Goal: Transaction & Acquisition: Purchase product/service

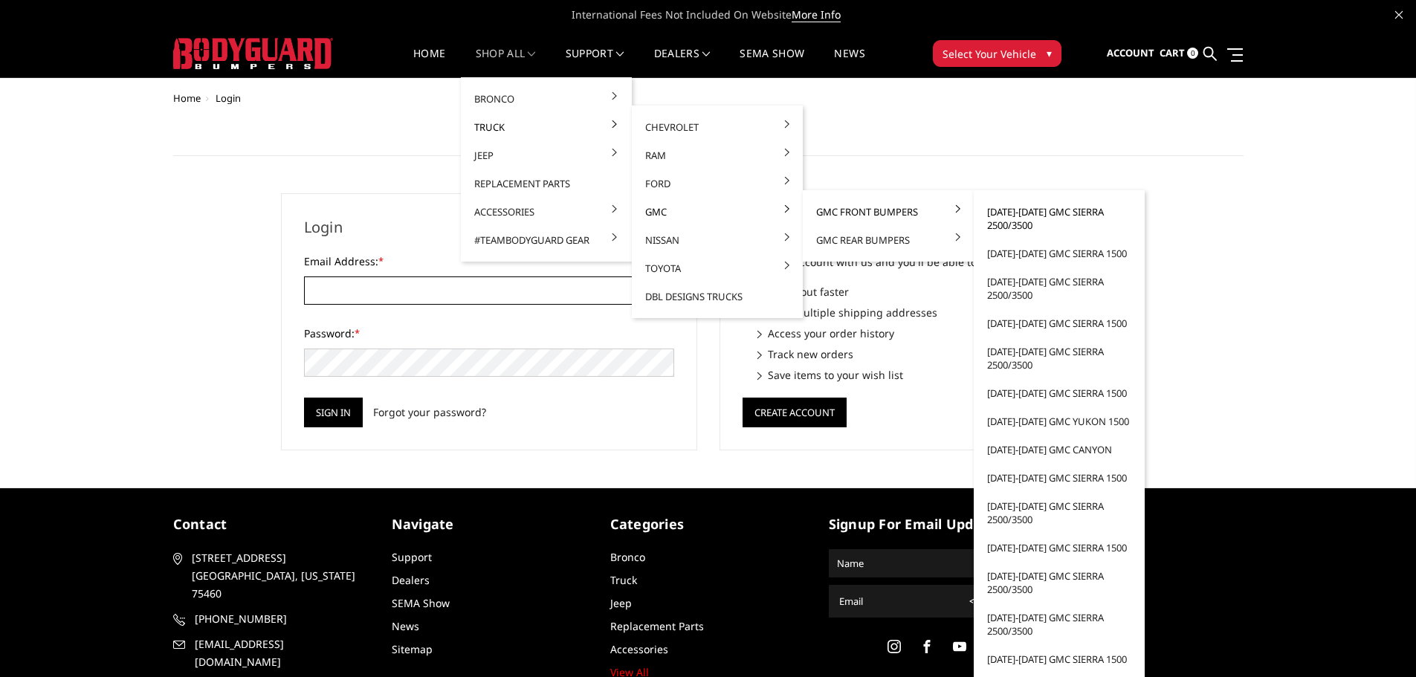
type input "[EMAIL_ADDRESS][DOMAIN_NAME]"
click at [1013, 222] on link "[DATE]-[DATE] GMC Sierra 2500/3500" at bounding box center [1059, 219] width 159 height 42
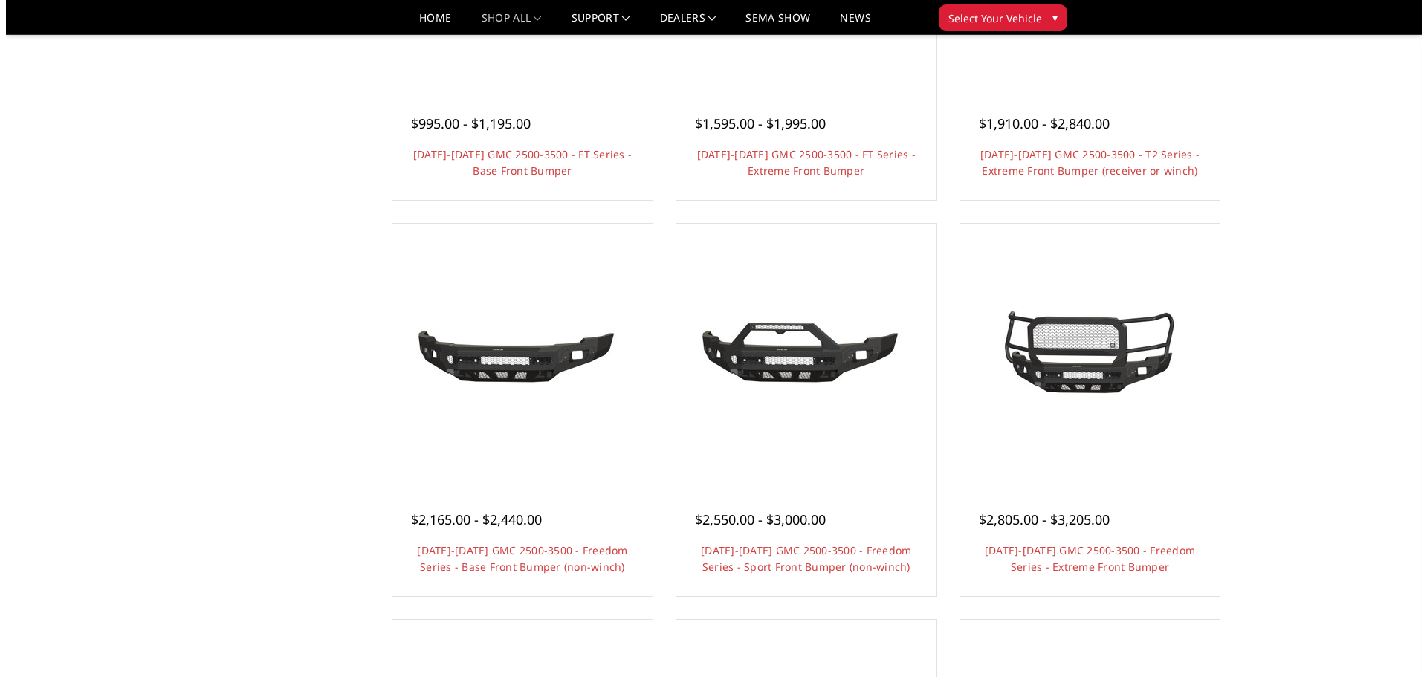
scroll to position [372, 0]
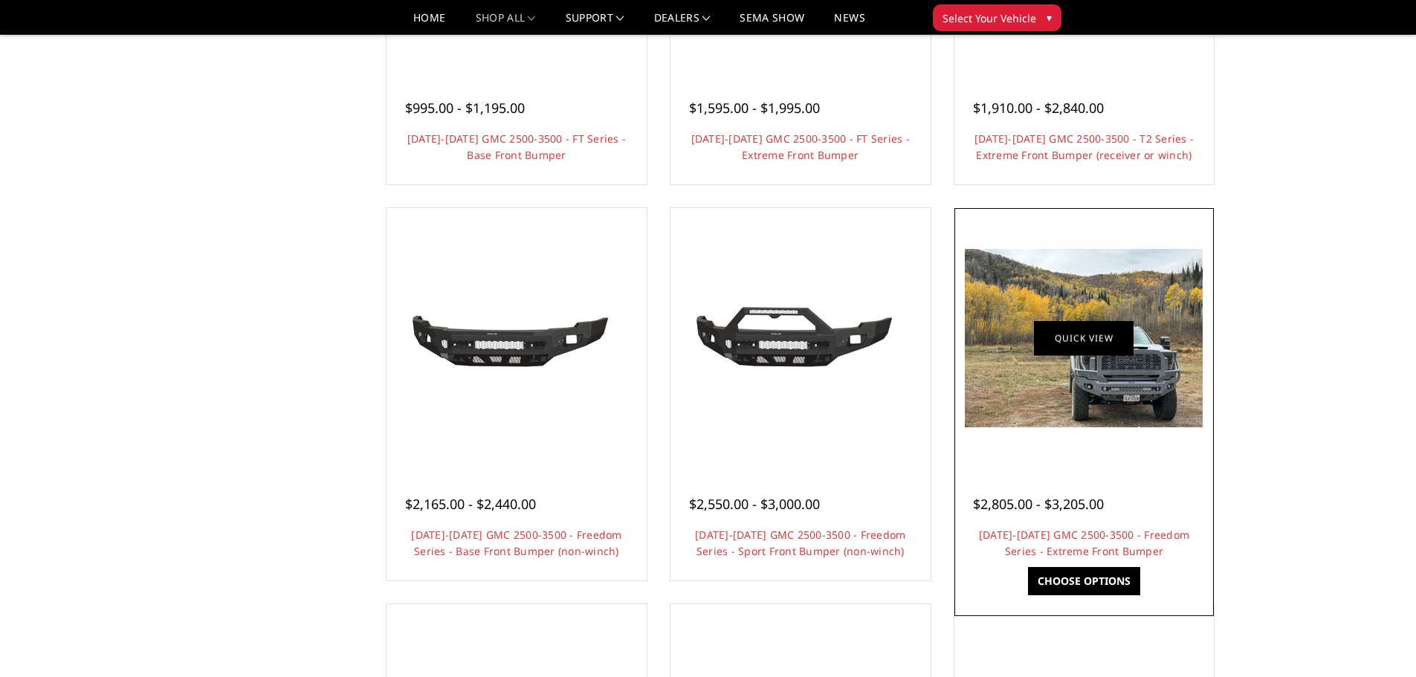
click at [1084, 339] on link "Quick view" at bounding box center [1084, 337] width 100 height 35
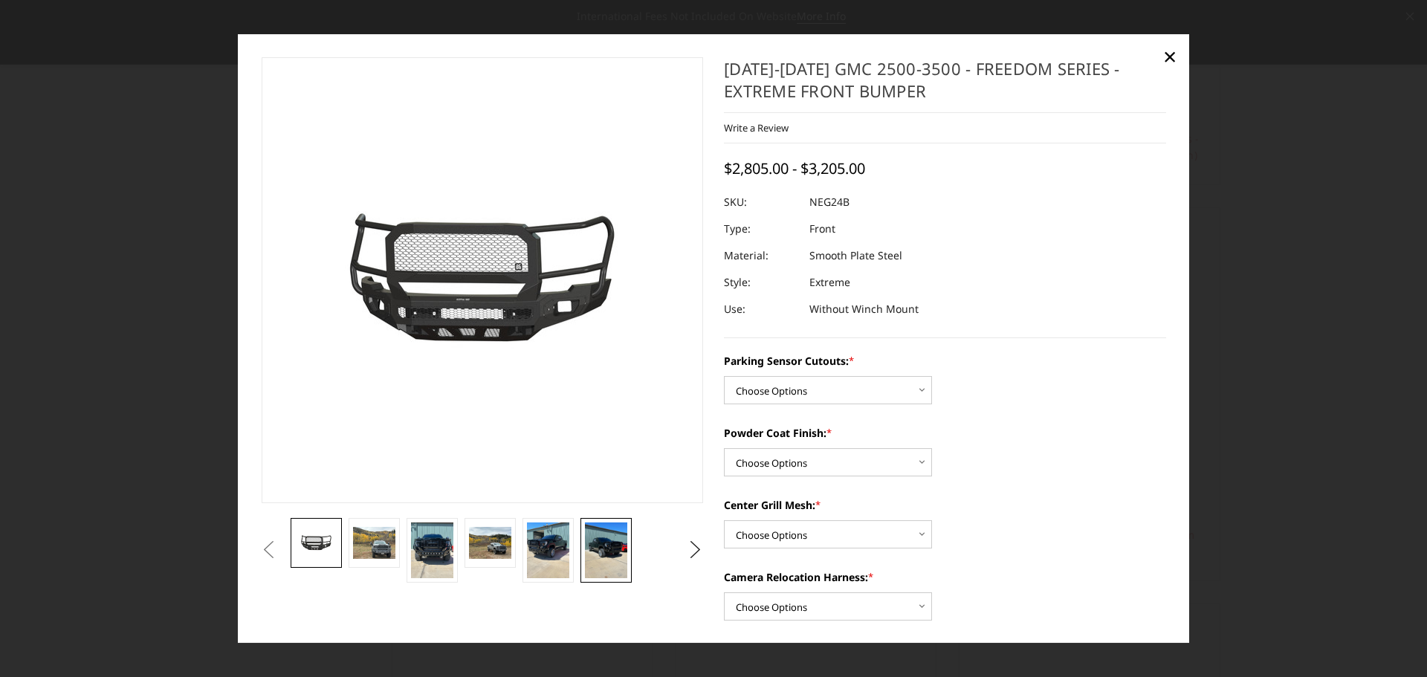
click at [596, 535] on img at bounding box center [606, 551] width 42 height 56
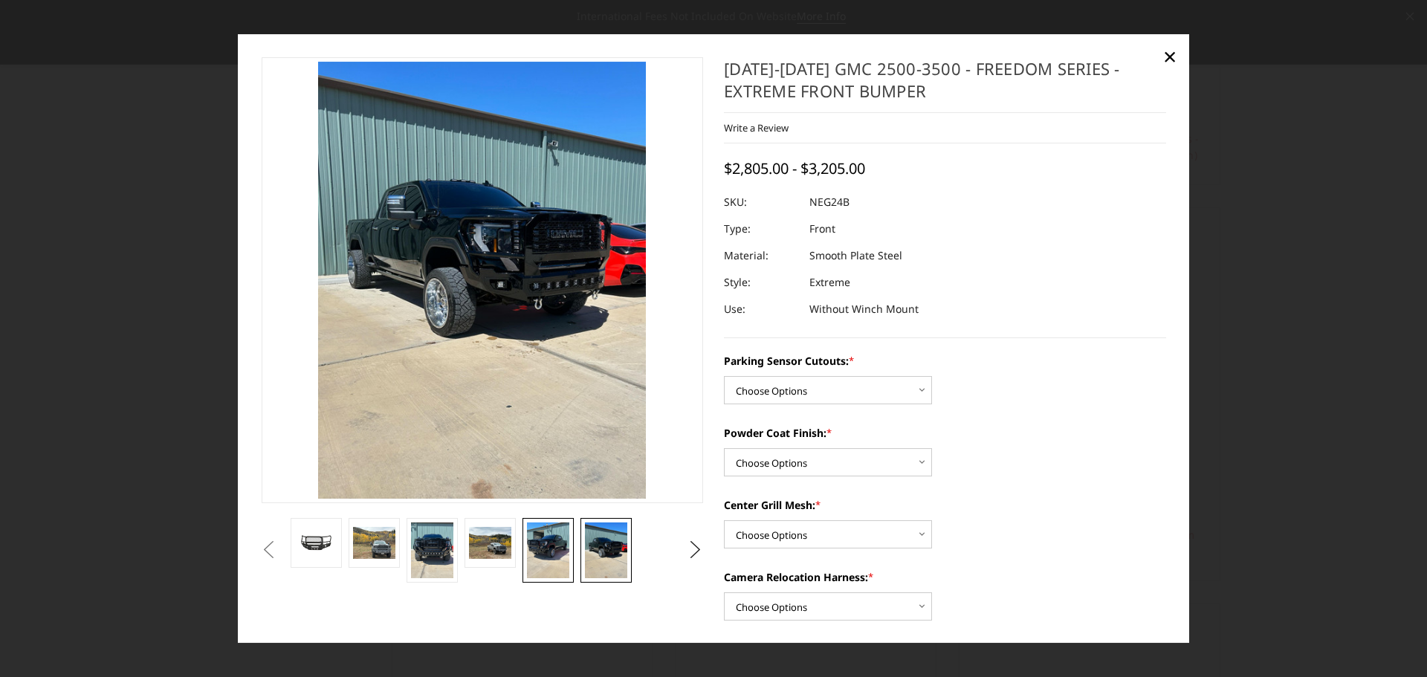
click at [525, 548] on link at bounding box center [548, 550] width 51 height 65
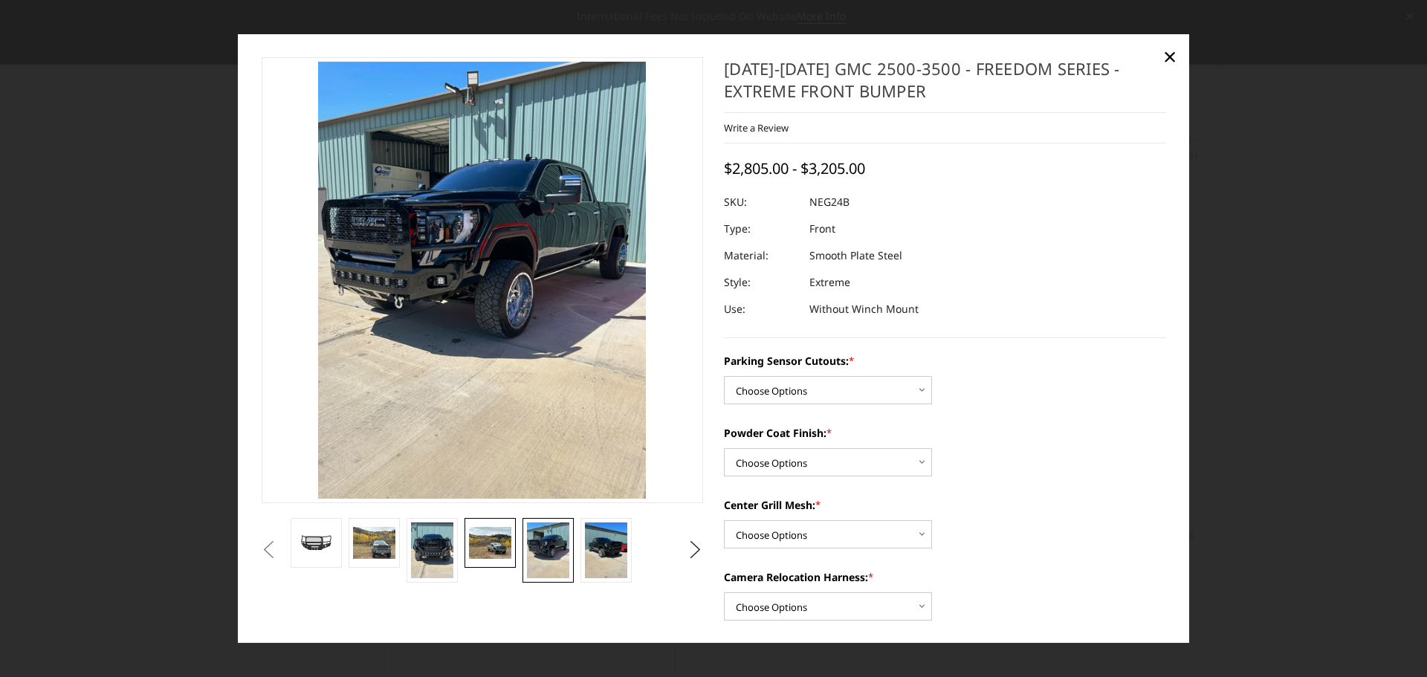
click at [476, 556] on img at bounding box center [490, 543] width 42 height 31
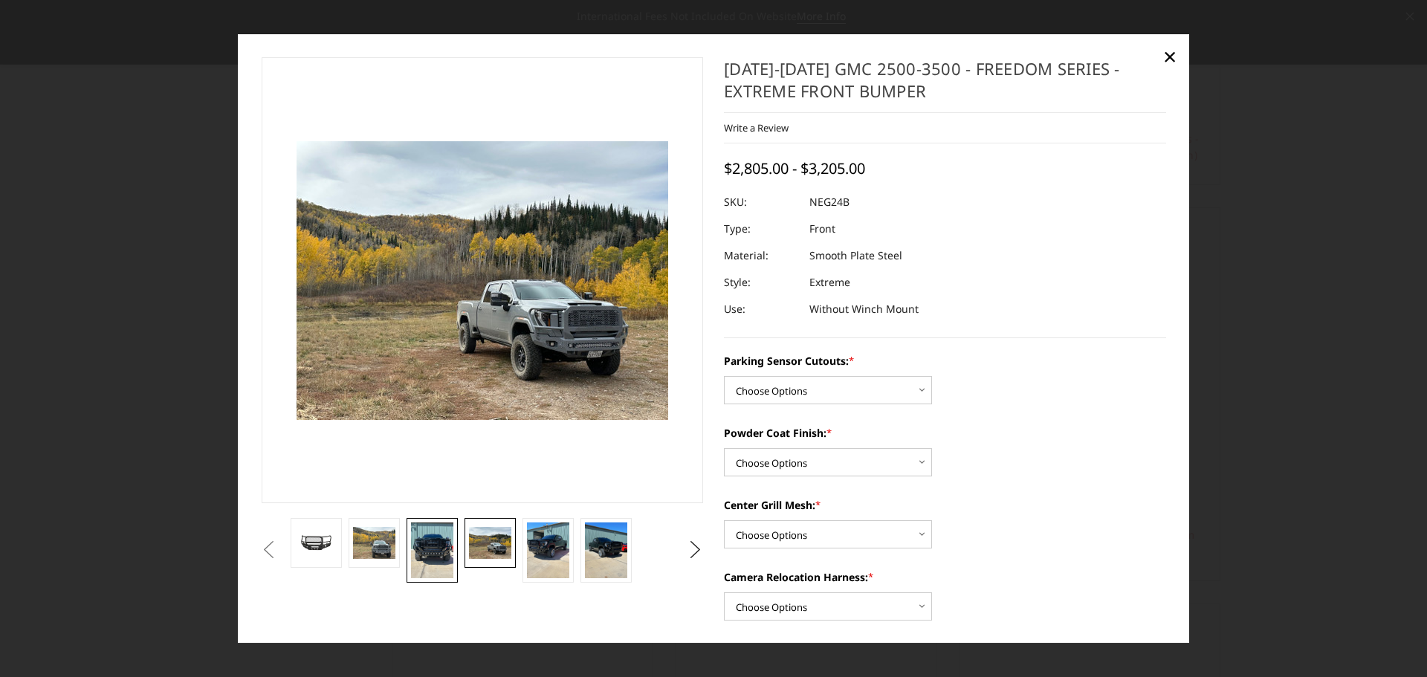
click at [425, 555] on img at bounding box center [432, 551] width 42 height 56
